Goal: Task Accomplishment & Management: Use online tool/utility

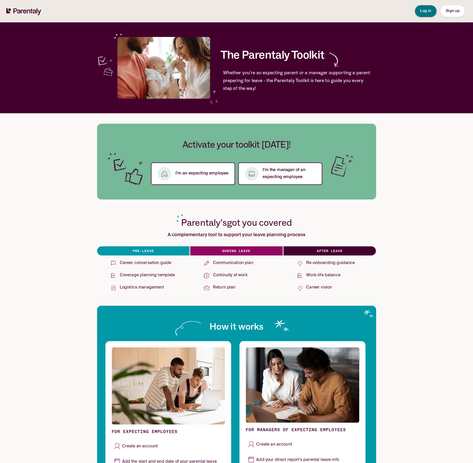
click at [39, 12] on span "Log in" at bounding box center [425, 11] width 11 height 4
